Goal: Check status: Check status

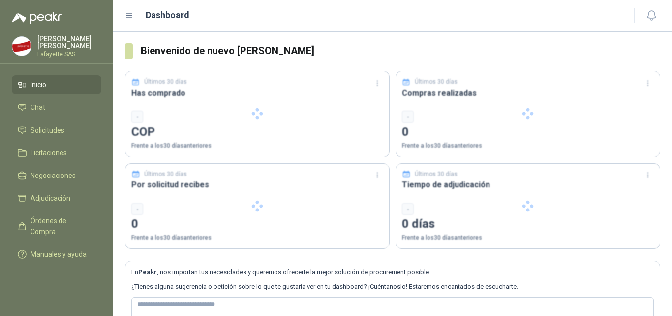
click at [292, 218] on div at bounding box center [258, 205] width 264 height 85
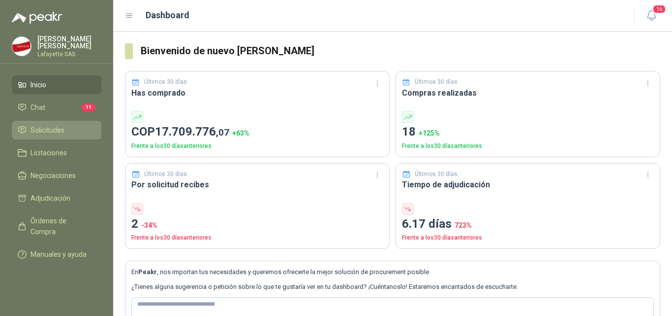
click at [43, 128] on span "Solicitudes" at bounding box center [48, 130] width 34 height 11
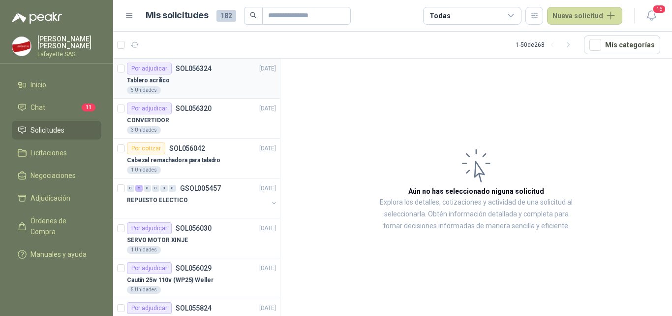
click at [192, 81] on div "Tablero acrílico" at bounding box center [201, 80] width 149 height 12
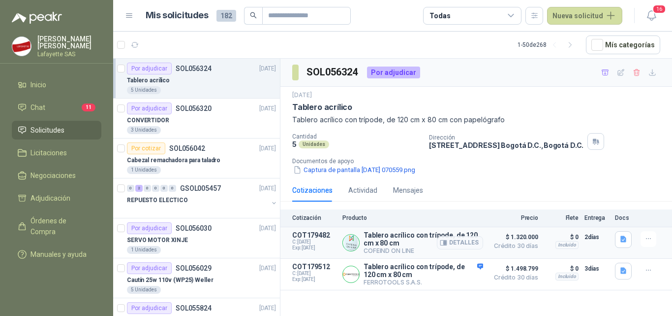
click at [392, 241] on p "Tablero acrílico con trípode, de 120 cm x 80 cm" at bounding box center [424, 239] width 120 height 16
click at [386, 271] on p "Tablero acrílico con trípode, de 120 cm x 80 cm" at bounding box center [424, 270] width 120 height 16
click at [313, 272] on span "C: [DATE]" at bounding box center [314, 273] width 44 height 6
click at [313, 269] on p "COT179512" at bounding box center [314, 266] width 44 height 8
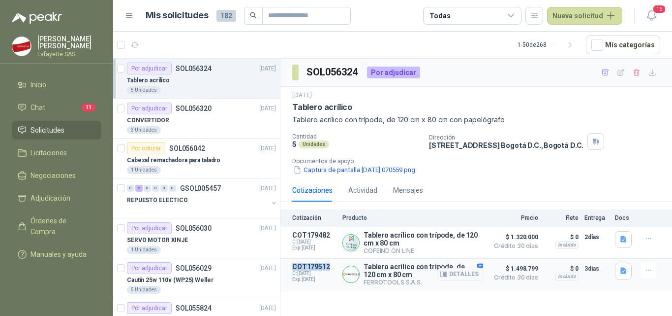
click at [313, 269] on p "COT179512" at bounding box center [314, 266] width 44 height 8
click at [387, 271] on p "Tablero acrílico con trípode, de 120 cm x 80 cm" at bounding box center [424, 270] width 120 height 16
click at [389, 268] on p "Tablero acrílico con trípode, de 120 cm x 80 cm" at bounding box center [424, 270] width 120 height 16
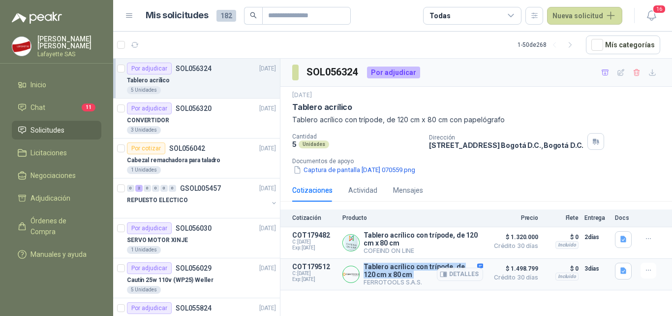
click at [389, 268] on p "Tablero acrílico con trípode, de 120 cm x 80 cm" at bounding box center [424, 270] width 120 height 16
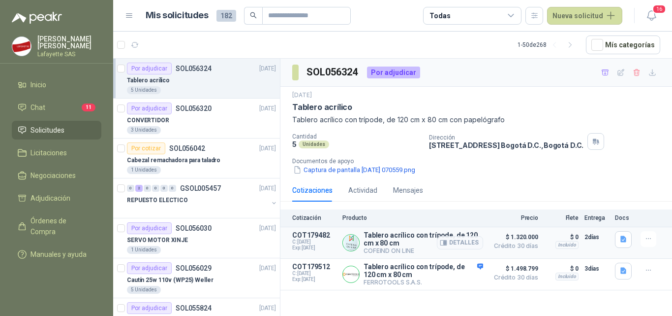
click at [391, 236] on p "Tablero acrílico con trípode, de 120 cm x 80 cm" at bounding box center [424, 239] width 120 height 16
click at [464, 242] on button "Detalles" at bounding box center [460, 242] width 46 height 13
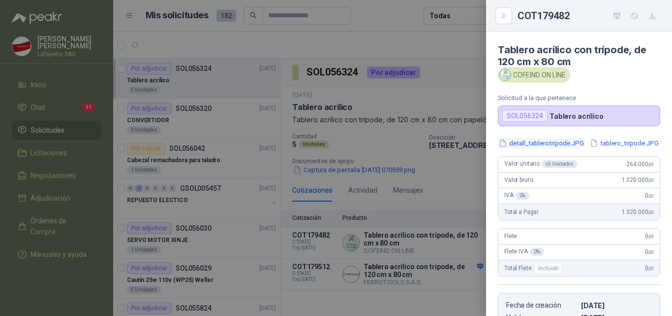
click at [533, 142] on button "detall_tablerotripode.JPG" at bounding box center [541, 143] width 87 height 10
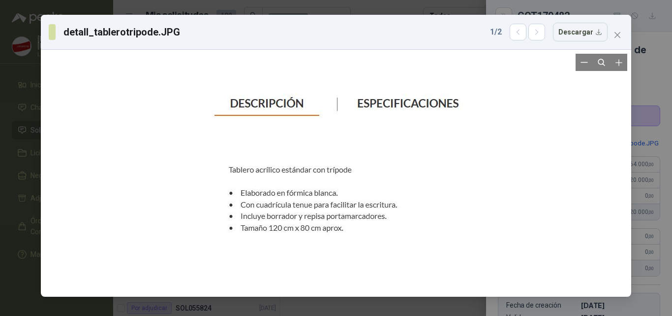
click at [432, 107] on div at bounding box center [336, 173] width 265 height 239
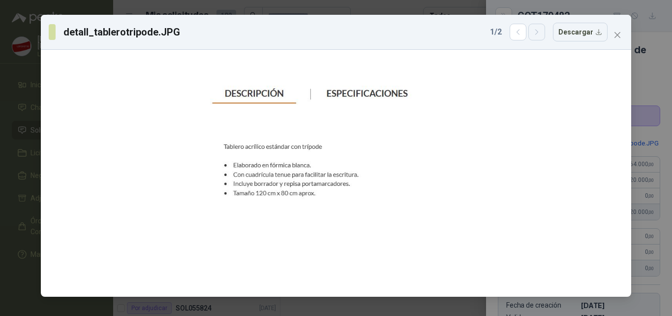
click at [538, 39] on button "button" at bounding box center [537, 32] width 17 height 17
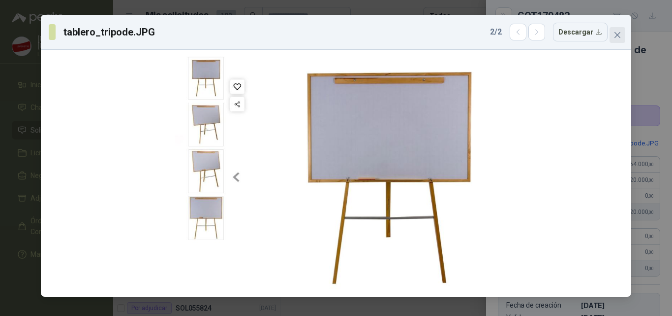
click at [616, 32] on icon "close" at bounding box center [618, 35] width 8 height 8
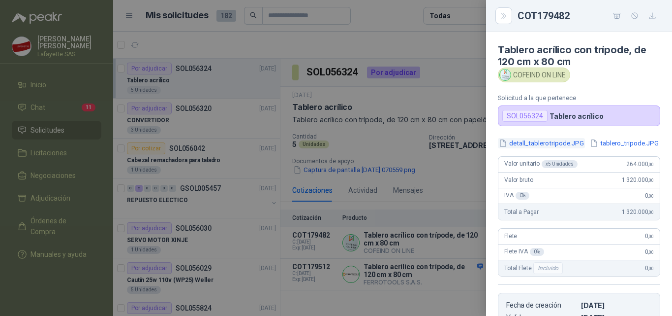
click at [563, 143] on button "detall_tablerotripode.JPG" at bounding box center [541, 143] width 87 height 10
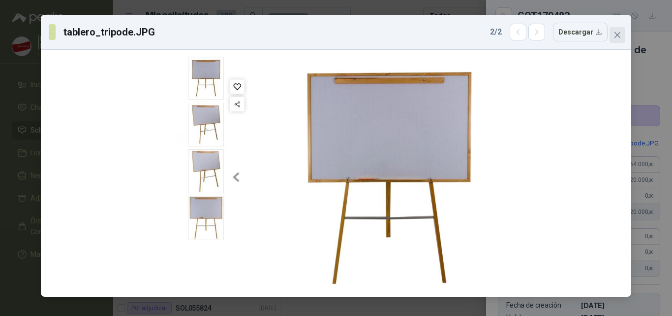
click at [624, 37] on span "Close" at bounding box center [618, 35] width 16 height 8
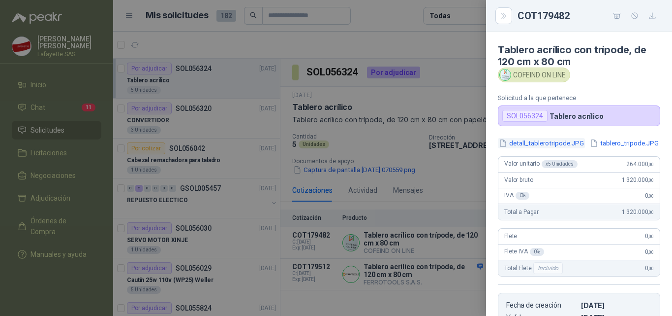
click at [557, 141] on button "detall_tablerotripode.JPG" at bounding box center [541, 143] width 87 height 10
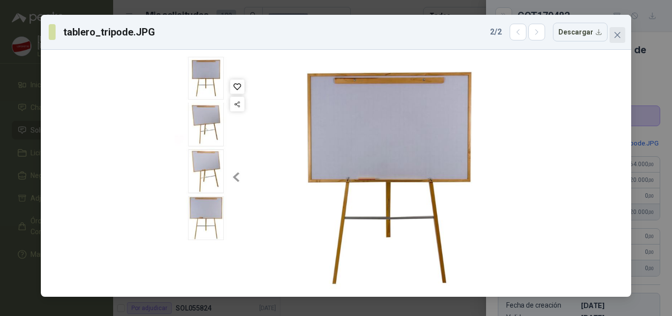
click at [620, 31] on icon "close" at bounding box center [618, 35] width 8 height 8
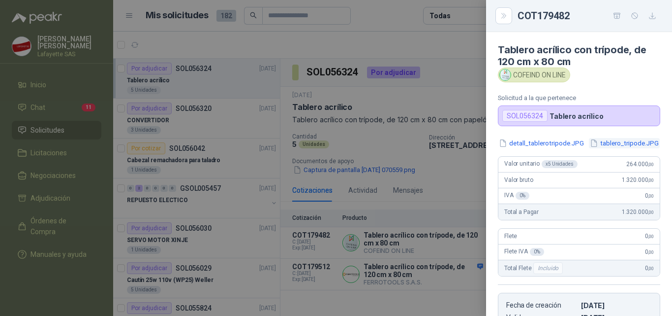
click at [589, 148] on button "tablero_tripode.JPG" at bounding box center [624, 143] width 71 height 10
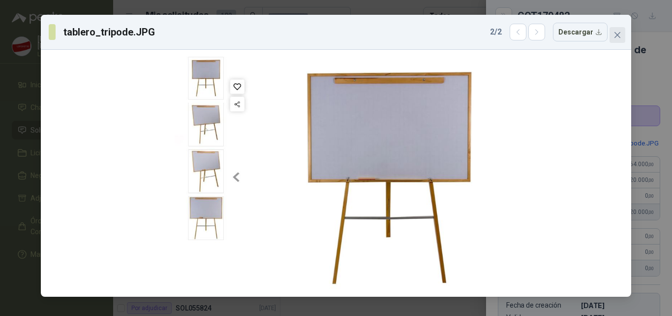
click at [621, 33] on icon "close" at bounding box center [618, 35] width 8 height 8
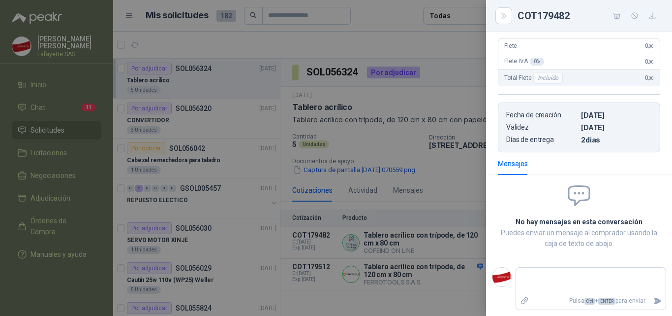
scroll to position [204, 0]
click at [507, 17] on icon "Close" at bounding box center [504, 16] width 8 height 8
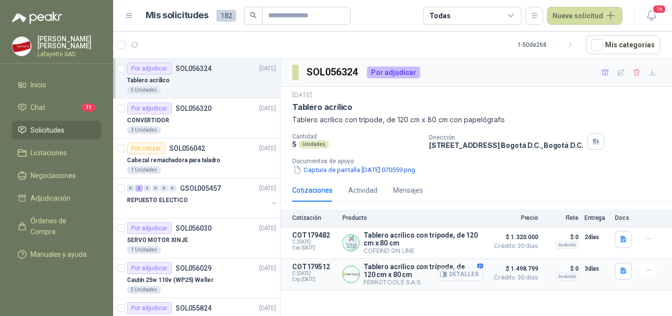
click at [456, 274] on button "Detalles" at bounding box center [460, 273] width 46 height 13
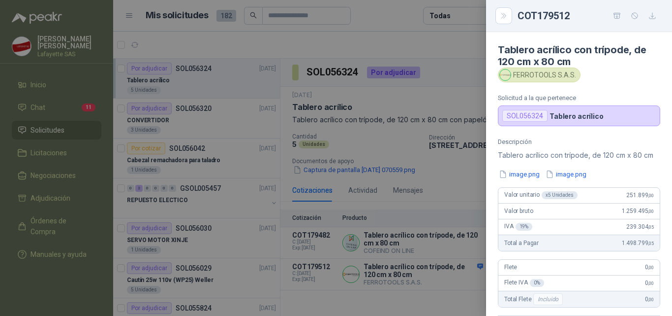
scroll to position [49, 0]
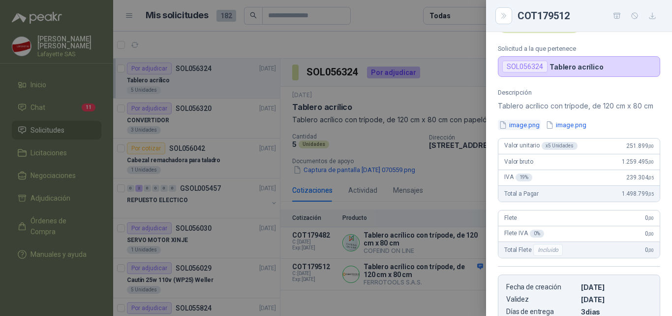
click at [524, 122] on button "image.png" at bounding box center [519, 125] width 43 height 10
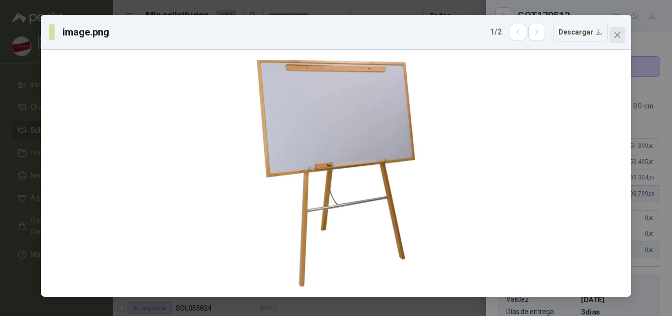
click at [618, 34] on icon "close" at bounding box center [618, 35] width 6 height 6
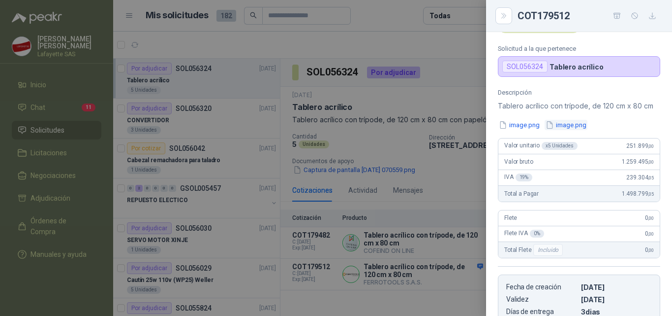
click at [582, 124] on button "image.png" at bounding box center [566, 125] width 43 height 10
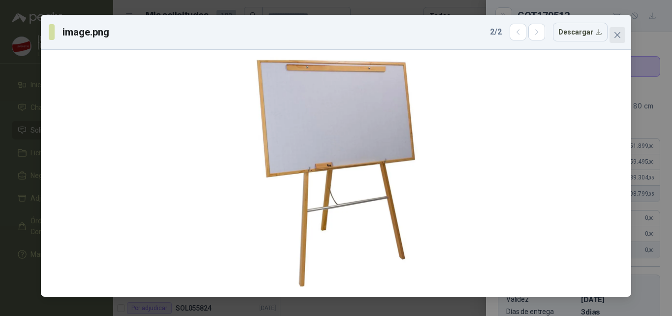
click at [620, 28] on button "Close" at bounding box center [618, 35] width 16 height 16
